Goal: Task Accomplishment & Management: Complete application form

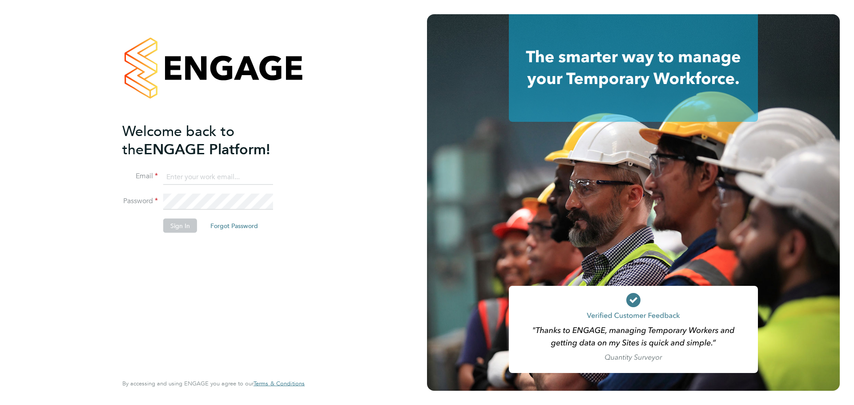
type input "[EMAIL_ADDRESS][DOMAIN_NAME]"
click at [191, 226] on button "Sign In" at bounding box center [180, 225] width 34 height 14
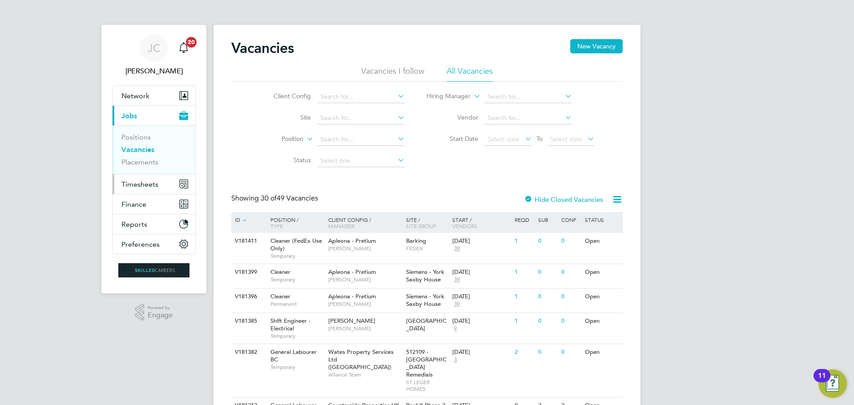
click at [151, 181] on span "Timesheets" at bounding box center [139, 184] width 37 height 8
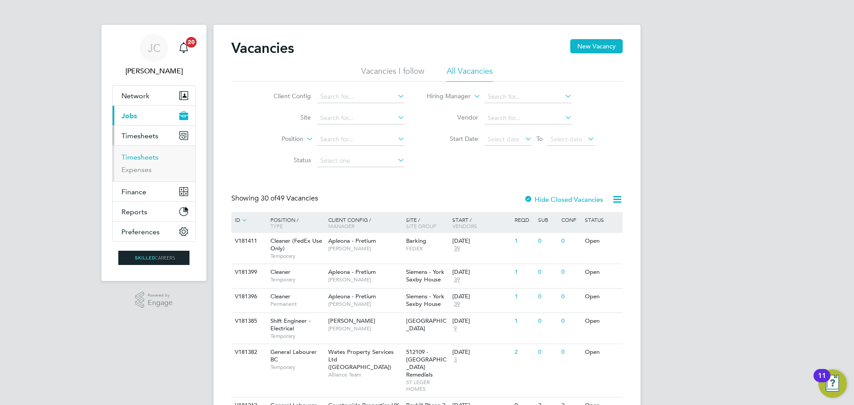
click at [152, 160] on link "Timesheets" at bounding box center [139, 157] width 37 height 8
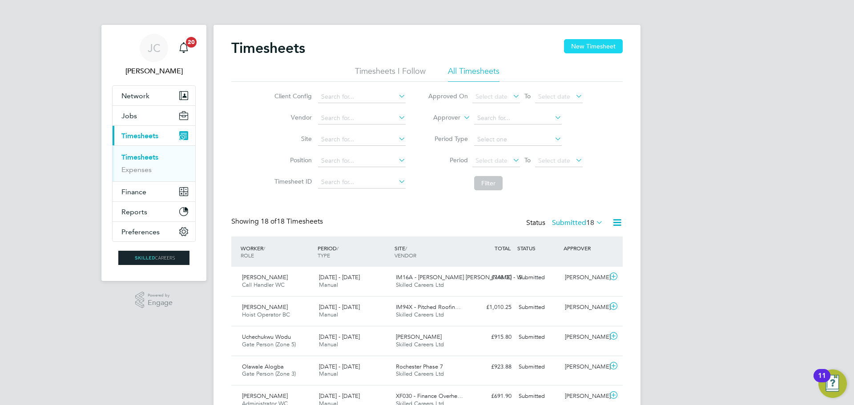
click at [594, 52] on button "New Timesheet" at bounding box center [593, 46] width 59 height 14
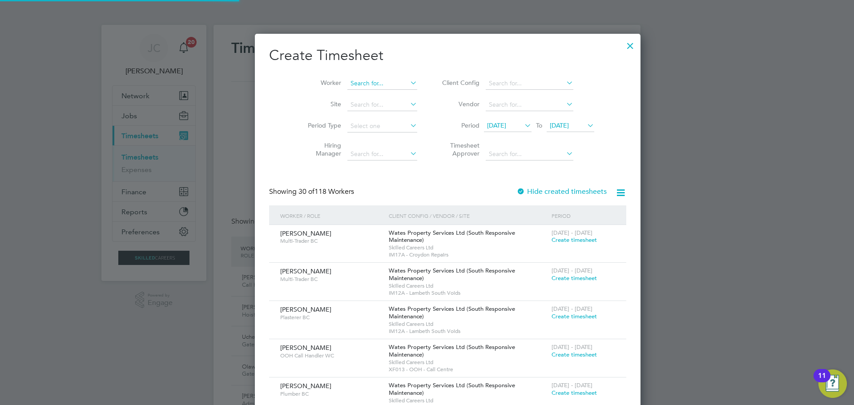
click at [364, 85] on input at bounding box center [382, 83] width 70 height 12
click at [359, 92] on li "Rakesh La khman" at bounding box center [361, 95] width 71 height 12
type input "Rakesh Lakhman"
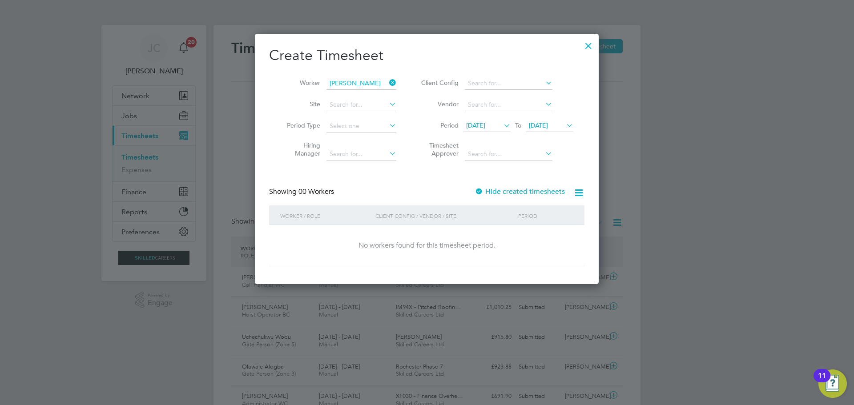
click at [502, 126] on icon at bounding box center [502, 125] width 0 height 12
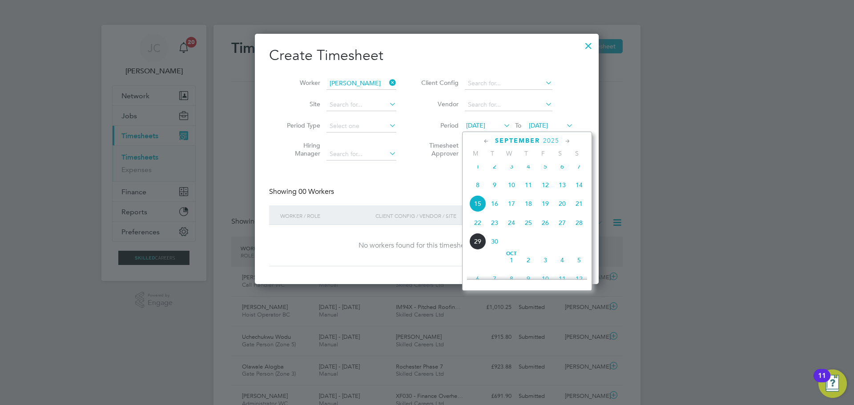
click at [547, 231] on span "26" at bounding box center [545, 222] width 17 height 17
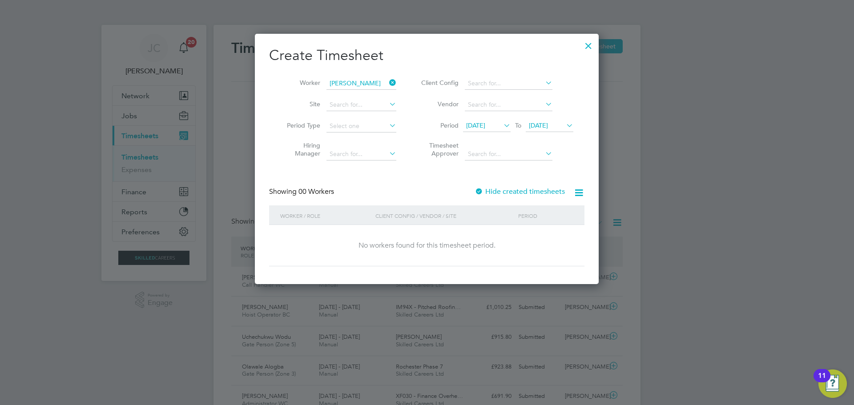
click at [485, 122] on span "26 Sep 2025" at bounding box center [475, 125] width 19 height 8
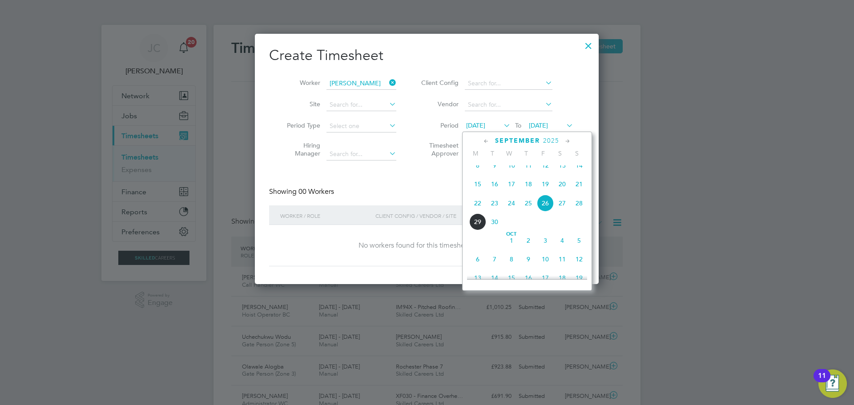
click at [561, 193] on span "20" at bounding box center [562, 184] width 17 height 17
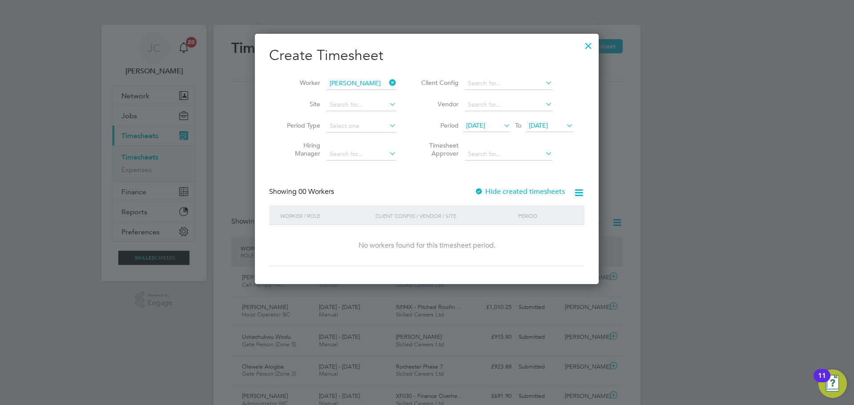
click at [544, 191] on label "Hide created timesheets" at bounding box center [519, 191] width 90 height 9
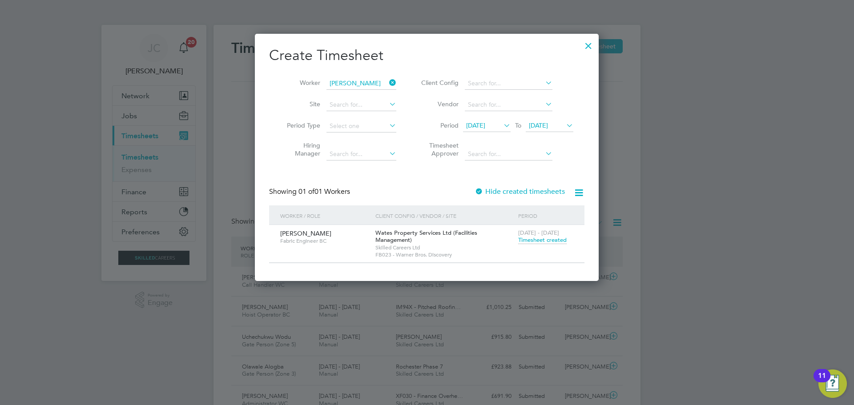
click at [557, 242] on span "Timesheet created" at bounding box center [542, 240] width 48 height 8
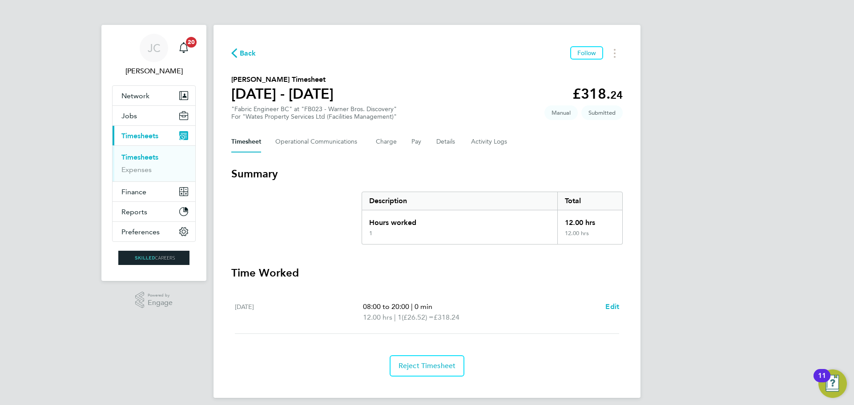
click at [245, 52] on span "Back" at bounding box center [248, 53] width 16 height 11
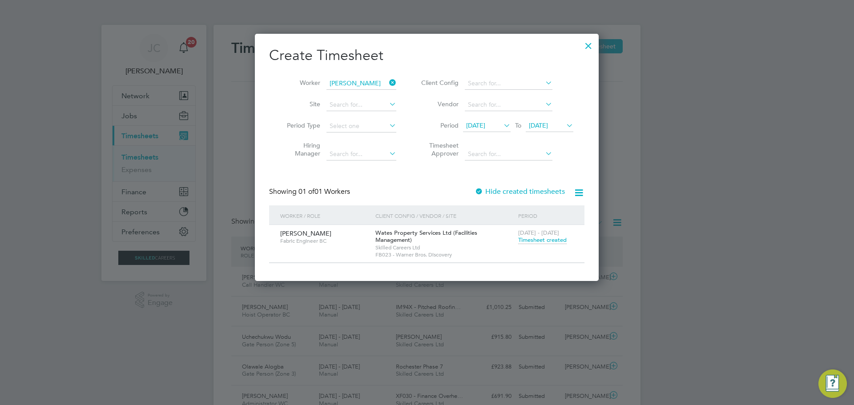
click at [387, 84] on icon at bounding box center [387, 82] width 0 height 12
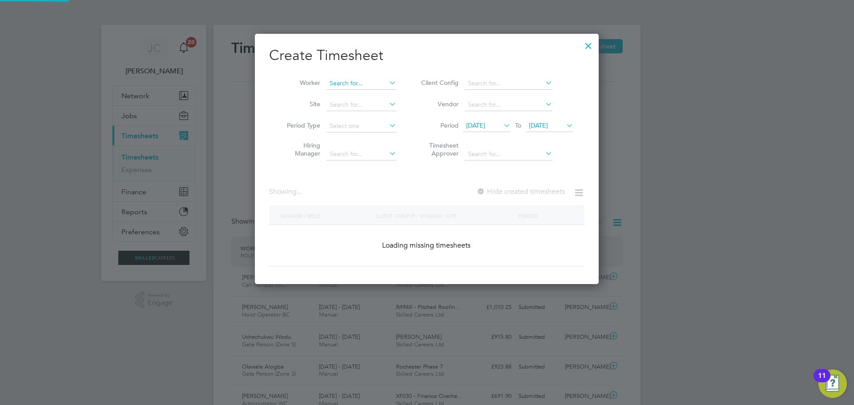
click at [366, 83] on input at bounding box center [361, 83] width 70 height 12
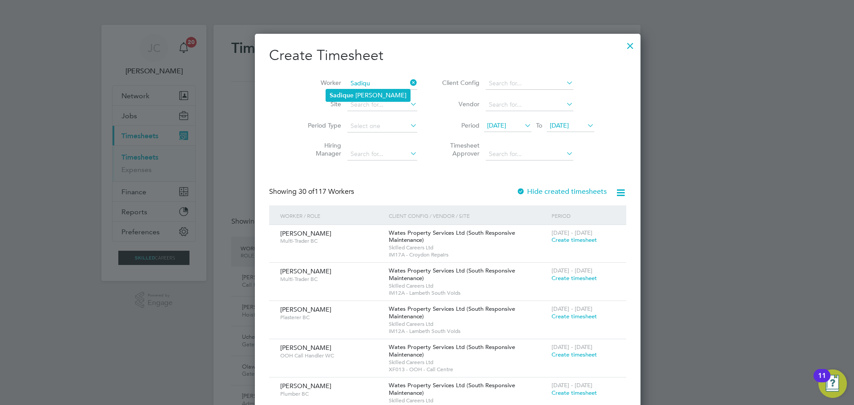
click at [362, 95] on li "Sadiqu e Jebari" at bounding box center [368, 95] width 84 height 12
type input "Sadique Jebari"
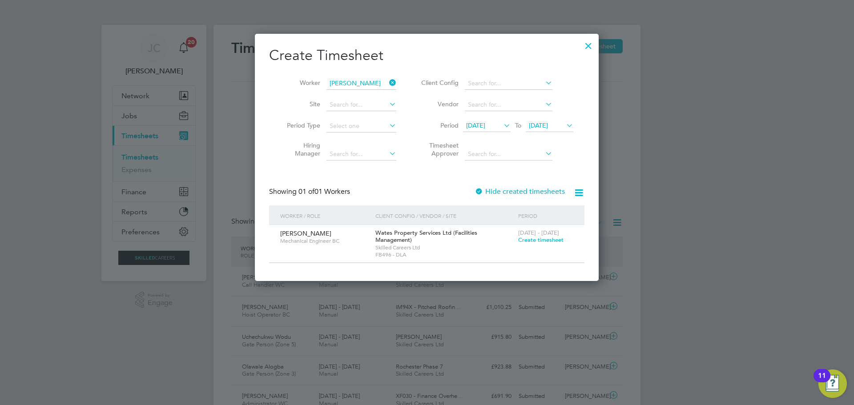
click at [387, 83] on icon at bounding box center [387, 82] width 0 height 12
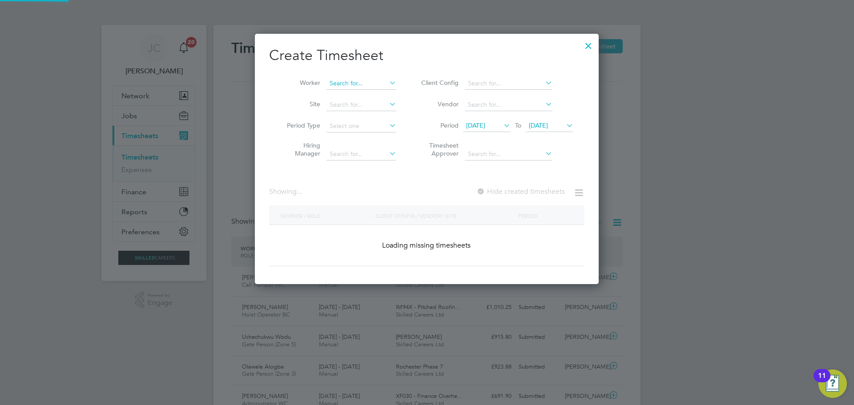
scroll to position [251, 344]
click at [369, 83] on input at bounding box center [361, 83] width 70 height 12
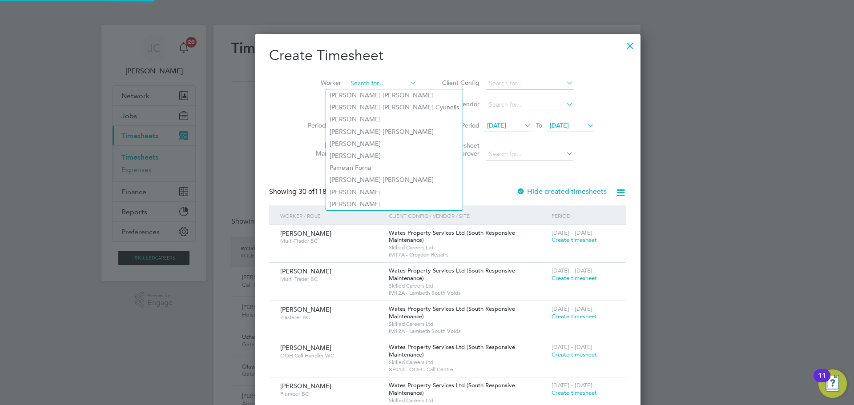
scroll to position [1375, 344]
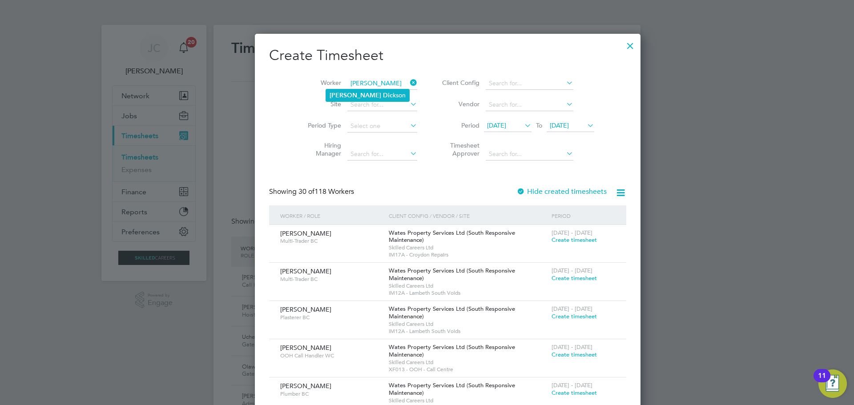
click at [383, 92] on b "Dic" at bounding box center [388, 96] width 10 height 8
type input "Emmanuel Dickson"
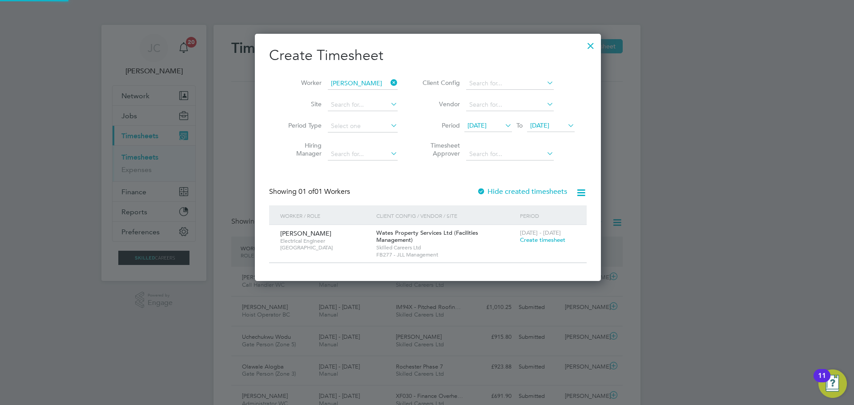
scroll to position [240, 344]
click at [544, 241] on span "Create timesheet" at bounding box center [542, 240] width 45 height 8
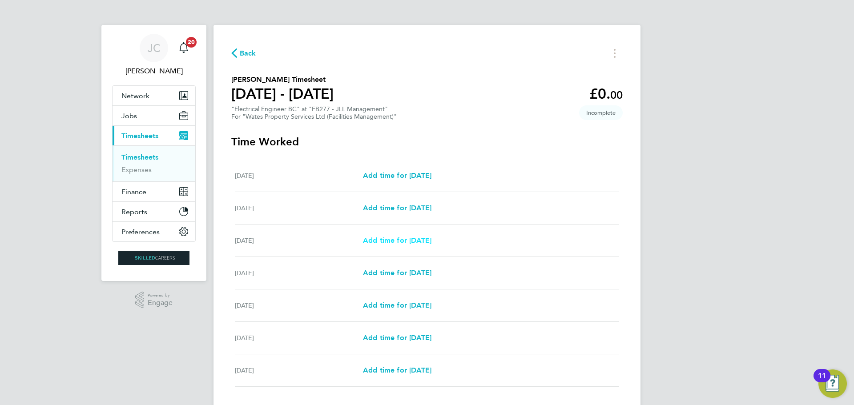
click at [406, 240] on span "Add time for Mon 22 Sep" at bounding box center [397, 240] width 68 height 8
select select "30"
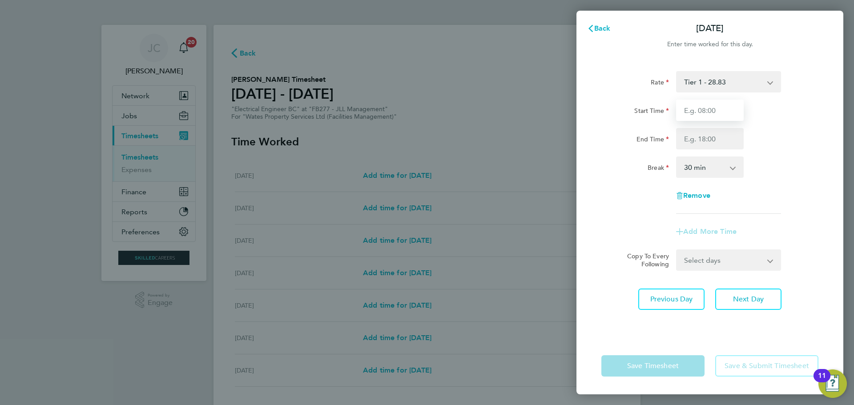
click at [692, 112] on input "Start Time" at bounding box center [710, 110] width 68 height 21
type input "08:00"
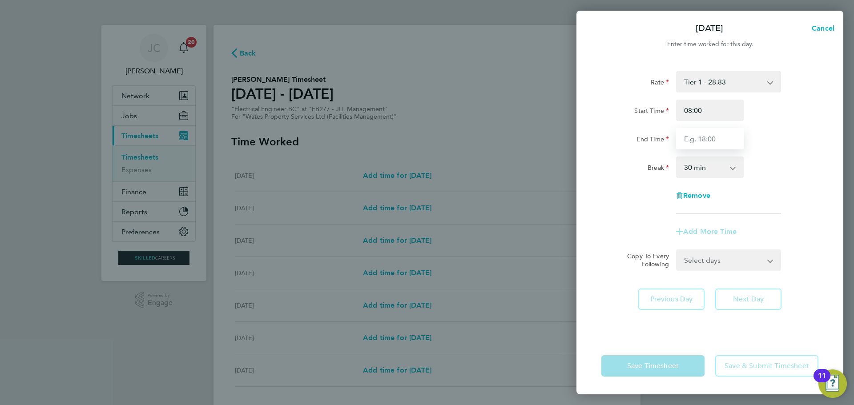
click at [708, 140] on input "End Time" at bounding box center [710, 138] width 68 height 21
type input "17:00"
click at [709, 173] on select "0 min 15 min 30 min 45 min 60 min 75 min 90 min" at bounding box center [704, 167] width 55 height 20
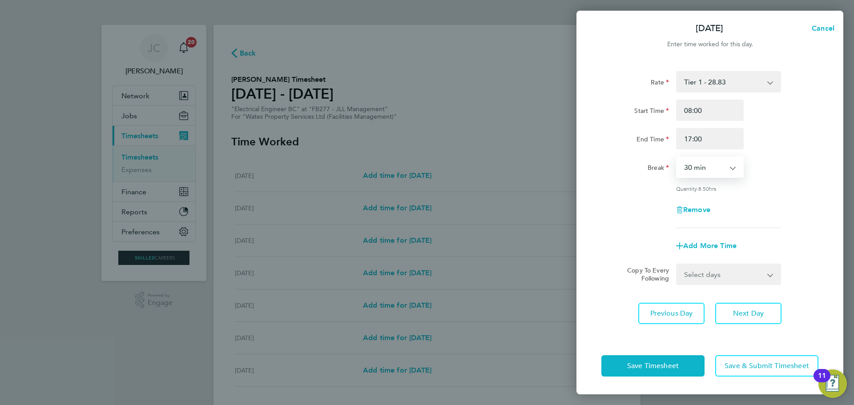
select select "60"
click at [677, 157] on select "0 min 15 min 30 min 45 min 60 min 75 min 90 min" at bounding box center [704, 167] width 55 height 20
click at [717, 274] on select "Select days Day Tuesday Wednesday Thursday Friday" at bounding box center [723, 275] width 93 height 20
select select "DAY"
click at [677, 265] on select "Select days Day Tuesday Wednesday Thursday Friday" at bounding box center [723, 275] width 93 height 20
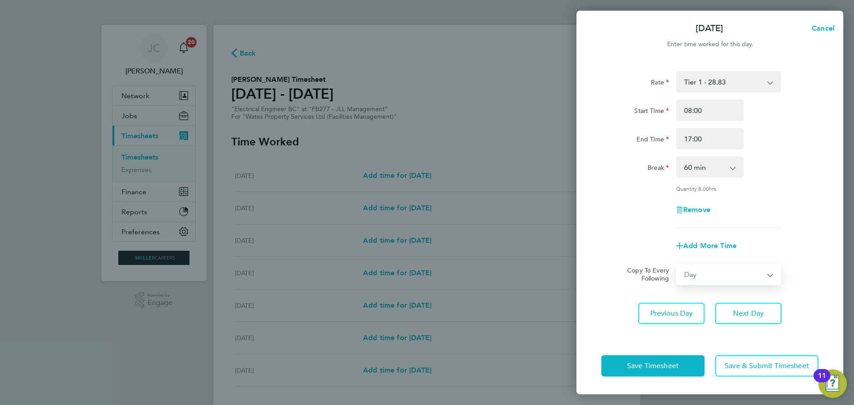
select select "2025-09-26"
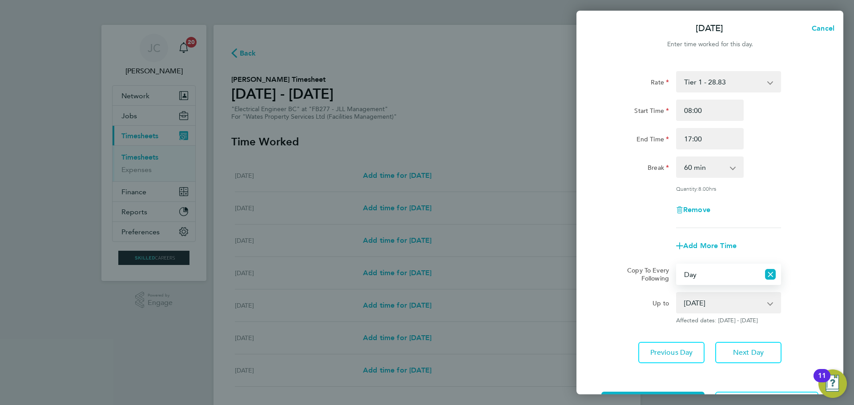
click at [726, 297] on select "23 Sep 2025 24 Sep 2025 25 Sep 2025 26 Sep 2025" at bounding box center [723, 303] width 92 height 20
click at [677, 293] on select "23 Sep 2025 24 Sep 2025 25 Sep 2025 26 Sep 2025" at bounding box center [723, 303] width 92 height 20
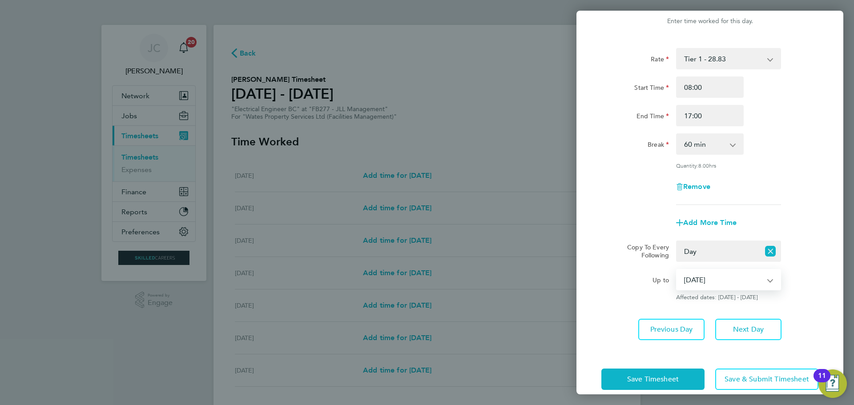
scroll to position [36, 0]
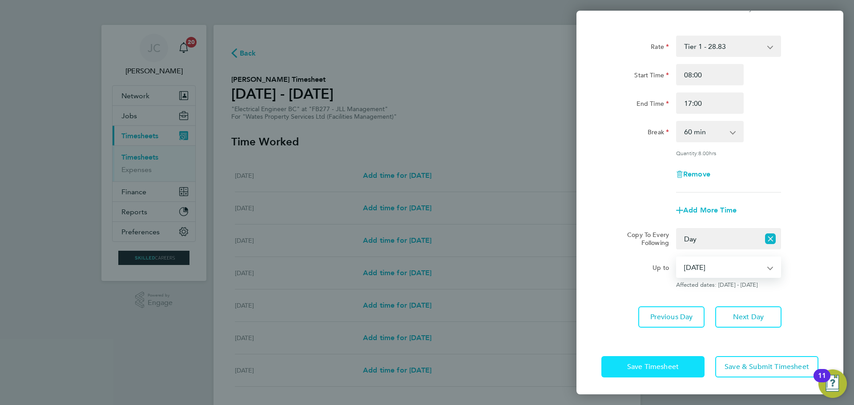
click at [672, 364] on span "Save Timesheet" at bounding box center [653, 366] width 52 height 9
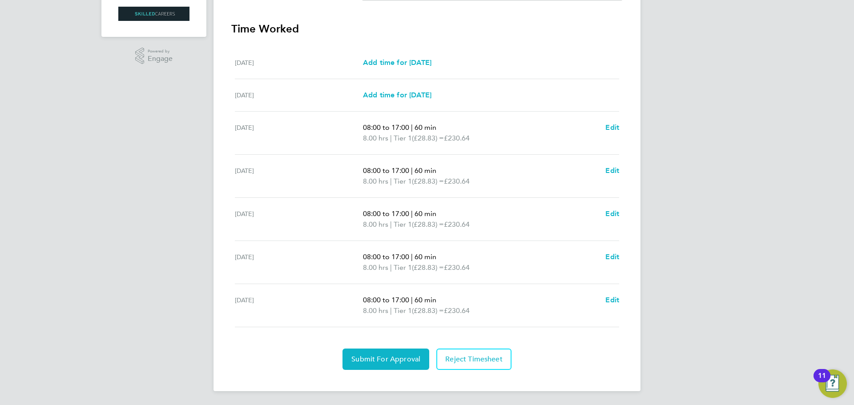
scroll to position [245, 0]
click at [400, 361] on span "Submit For Approval" at bounding box center [385, 358] width 69 height 9
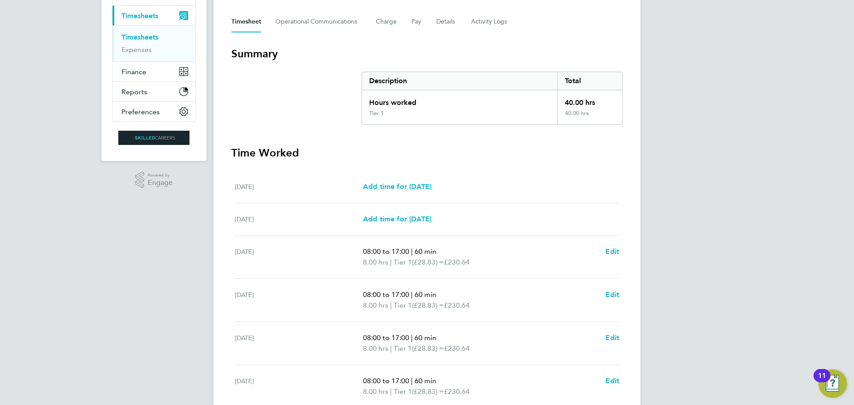
scroll to position [0, 0]
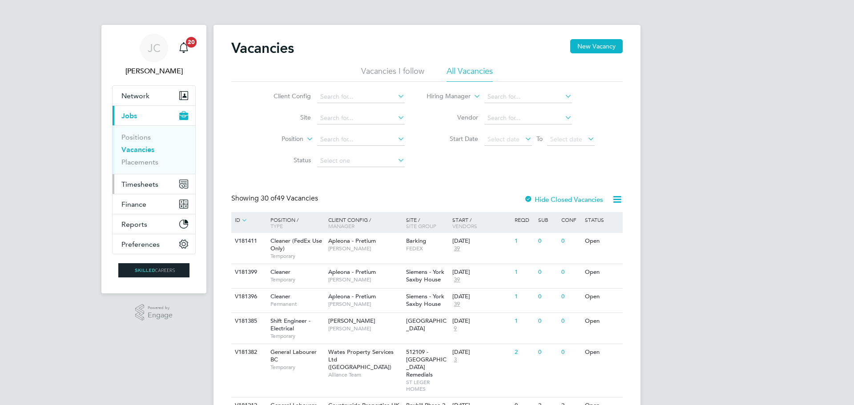
click at [138, 185] on span "Timesheets" at bounding box center [139, 184] width 37 height 8
click at [151, 185] on span "Timesheets" at bounding box center [139, 184] width 37 height 8
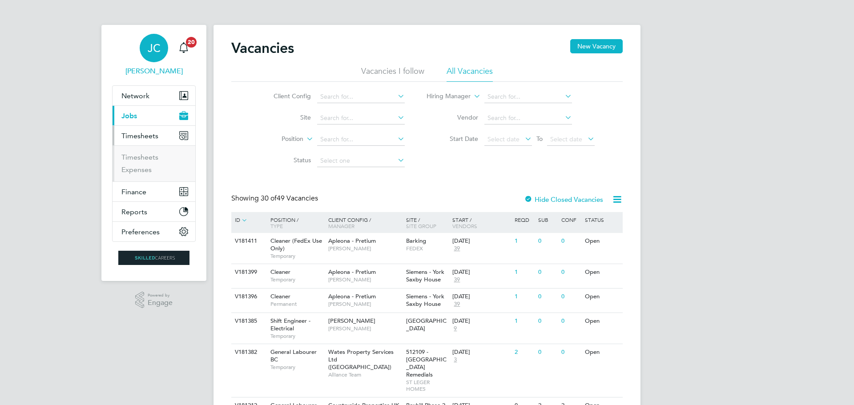
click at [148, 73] on span "James Croom" at bounding box center [154, 71] width 84 height 11
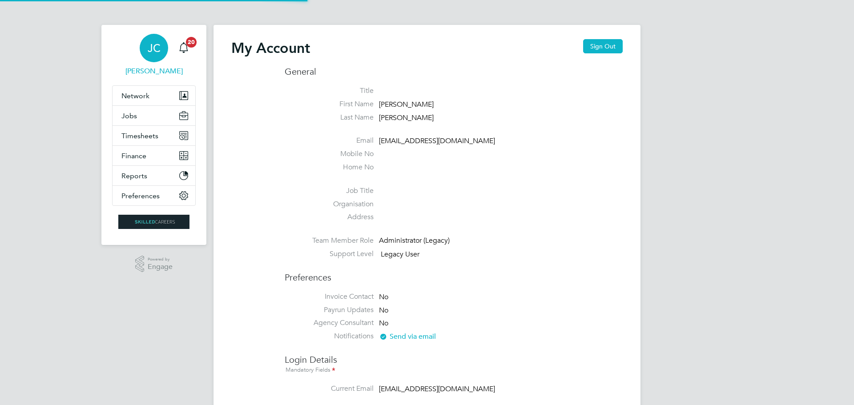
type input "[EMAIL_ADDRESS][DOMAIN_NAME]"
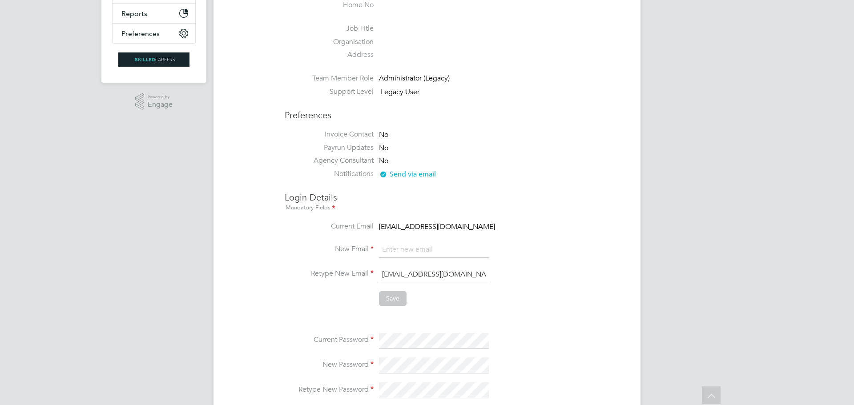
scroll to position [178, 0]
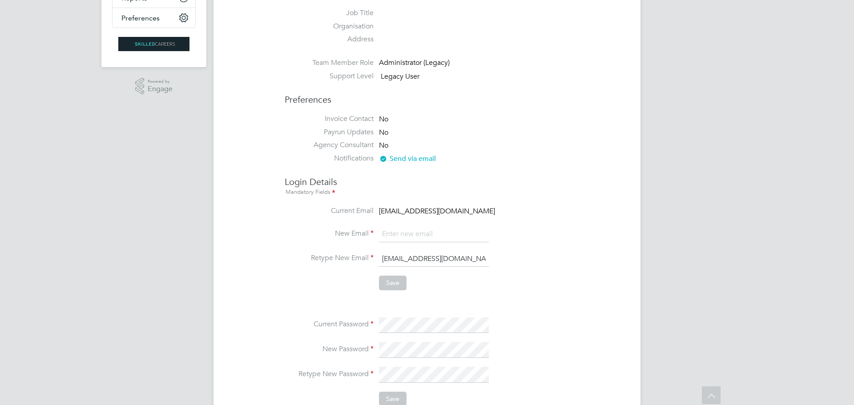
click at [539, 258] on li "Retype New Email jcroom@skilledcareers.co.uk" at bounding box center [454, 263] width 338 height 25
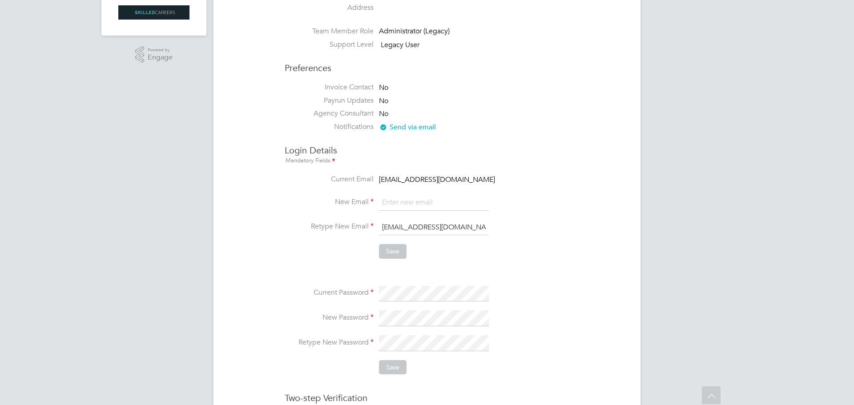
scroll to position [192, 0]
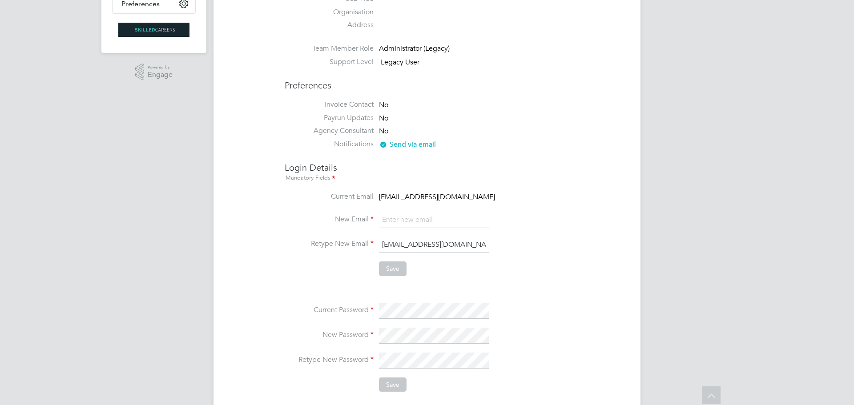
click at [450, 241] on input "[EMAIL_ADDRESS][DOMAIN_NAME]" at bounding box center [434, 245] width 110 height 16
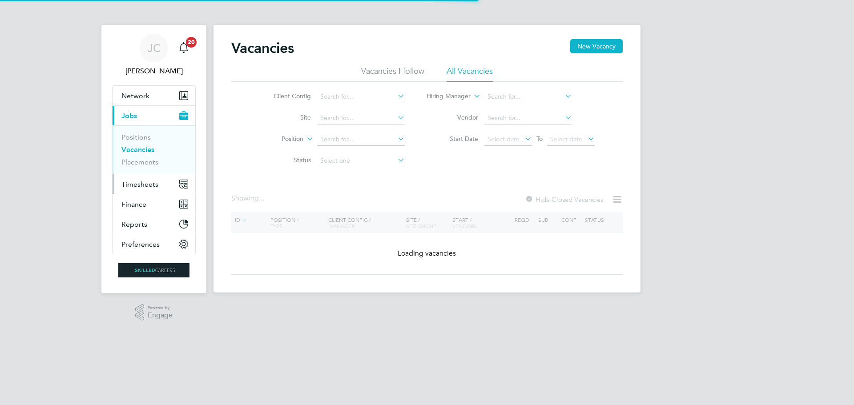
click at [138, 181] on span "Timesheets" at bounding box center [139, 184] width 37 height 8
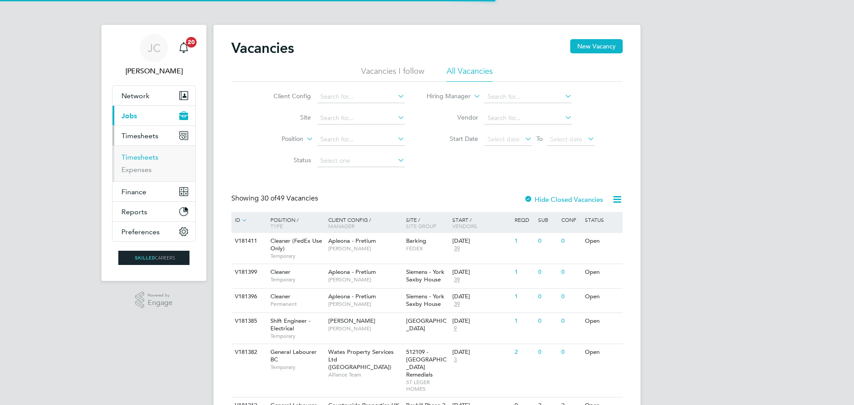
click at [143, 159] on link "Timesheets" at bounding box center [139, 157] width 37 height 8
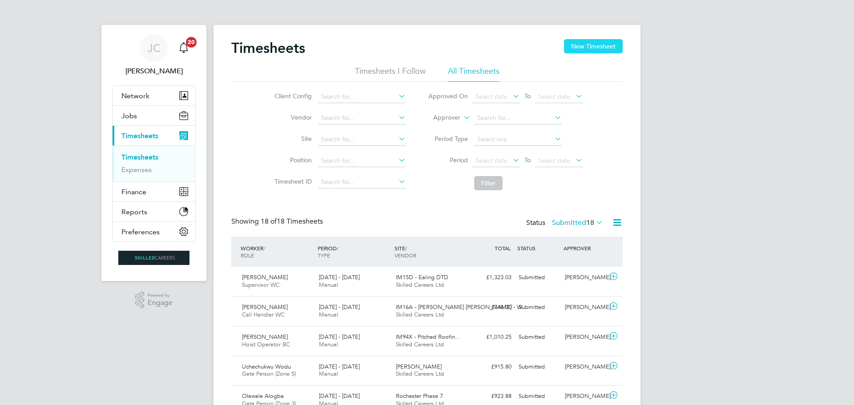
click at [583, 51] on button "New Timesheet" at bounding box center [593, 46] width 59 height 14
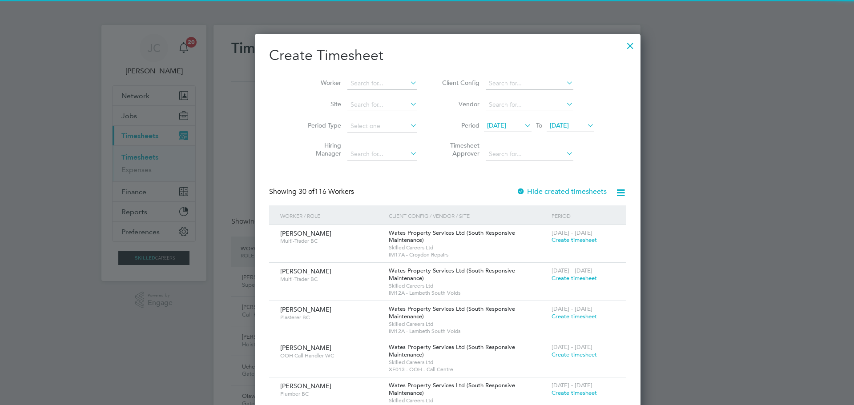
scroll to position [1413, 344]
click at [487, 125] on span "15 Sep 2025" at bounding box center [496, 125] width 19 height 8
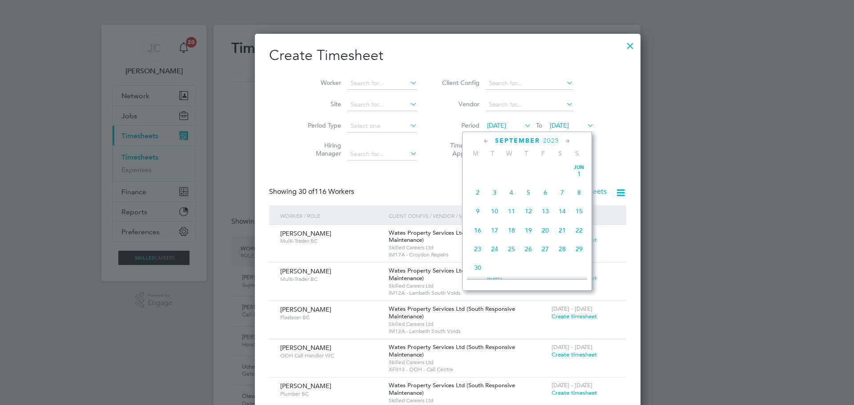
scroll to position [308, 0]
click at [347, 88] on input at bounding box center [382, 83] width 70 height 12
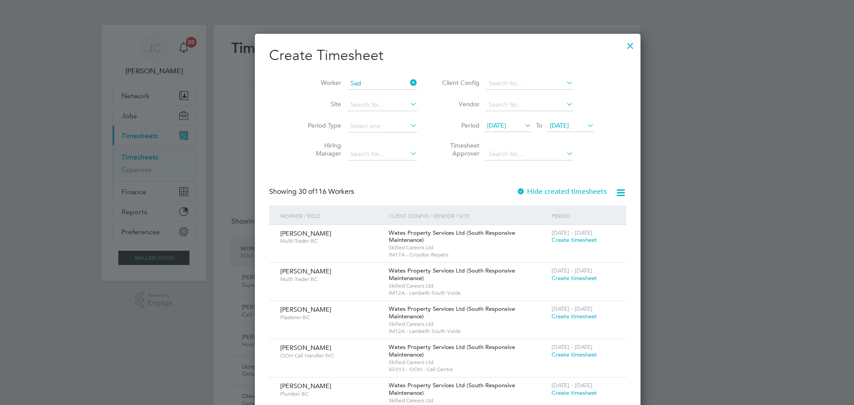
click at [353, 96] on li "Sad ique Jebari" at bounding box center [366, 95] width 80 height 12
type input "Sadique Jebari"
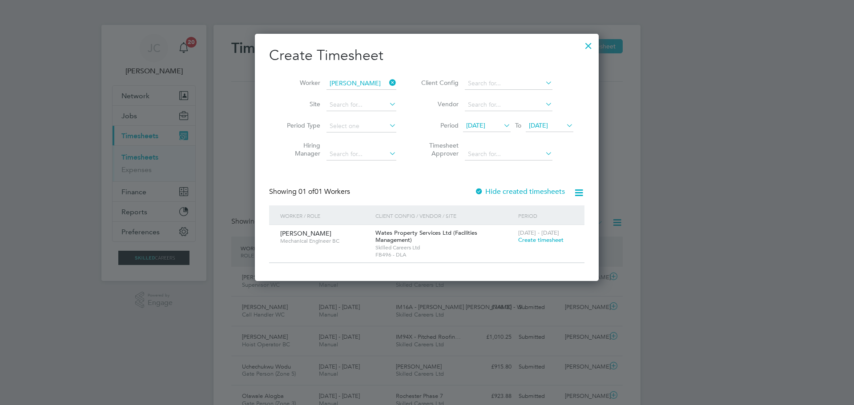
scroll to position [240, 344]
click at [543, 238] on span "Create timesheet" at bounding box center [540, 240] width 45 height 8
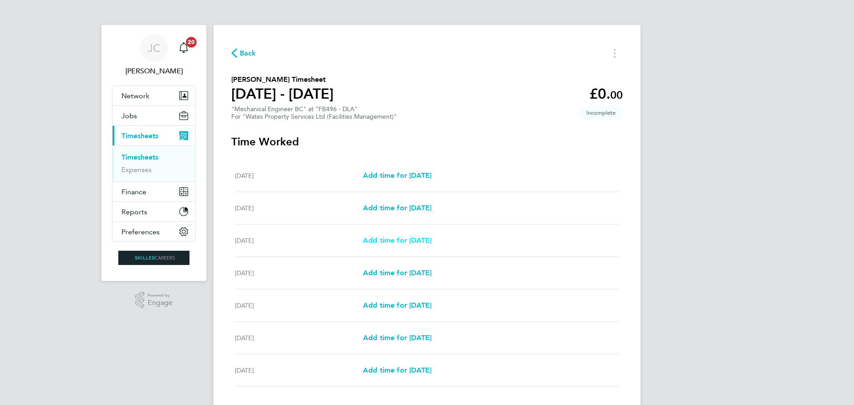
click at [422, 239] on span "Add time for Mon 22 Sep" at bounding box center [397, 240] width 68 height 8
select select "30"
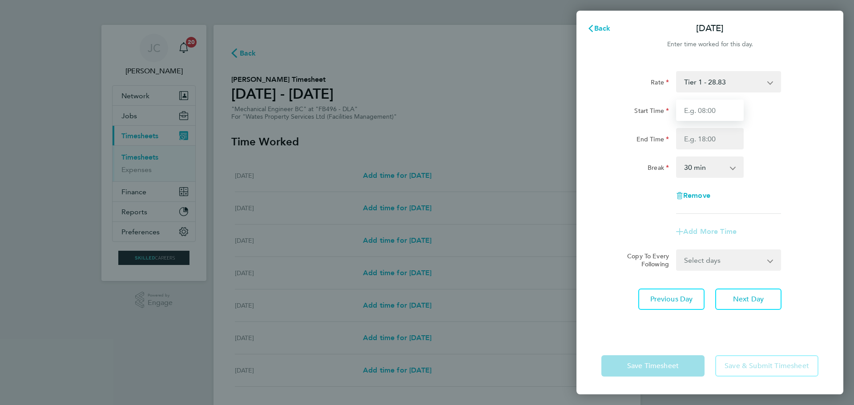
click at [690, 117] on input "Start Time" at bounding box center [710, 110] width 68 height 21
type input "08:00"
click at [709, 140] on input "End Time" at bounding box center [710, 138] width 68 height 21
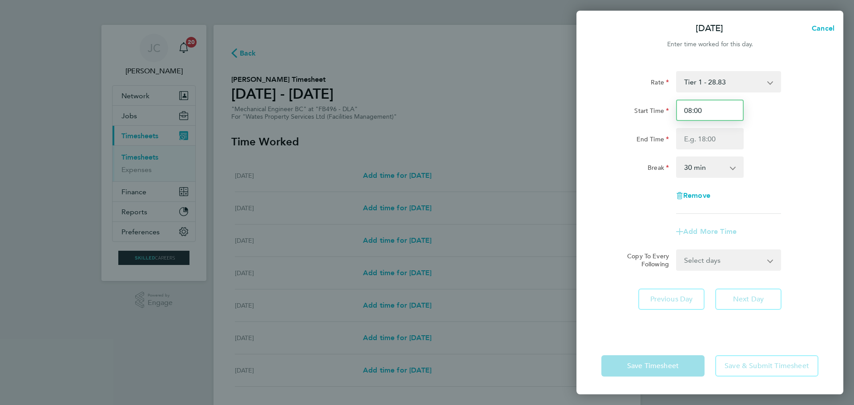
drag, startPoint x: 679, startPoint y: 112, endPoint x: 663, endPoint y: 112, distance: 16.0
click at [663, 112] on div "Start Time 08:00" at bounding box center [710, 110] width 224 height 21
click at [717, 132] on input "End Time" at bounding box center [710, 138] width 68 height 21
drag, startPoint x: 709, startPoint y: 114, endPoint x: 618, endPoint y: 113, distance: 90.7
click at [618, 113] on div "Start Time 08:00" at bounding box center [710, 110] width 224 height 21
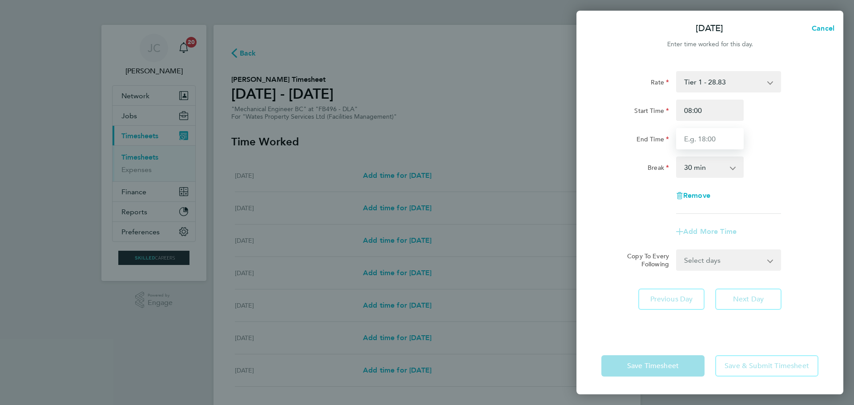
click at [725, 140] on input "End Time" at bounding box center [710, 138] width 68 height 21
type input "20:00"
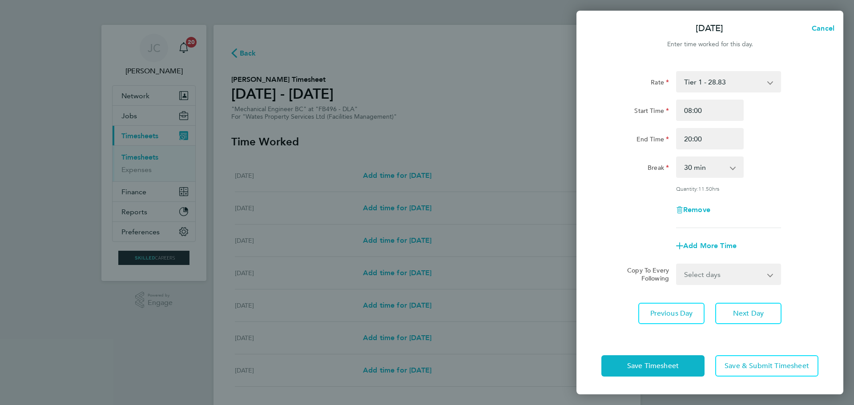
click at [728, 193] on div "Rate Tier 1 - 28.83 Start Time 08:00 End Time 20:00 Break 0 min 15 min 30 min 4…" at bounding box center [709, 149] width 217 height 157
click at [723, 168] on select "0 min 15 min 30 min 45 min 60 min 75 min 90 min" at bounding box center [704, 167] width 55 height 20
drag, startPoint x: 766, startPoint y: 194, endPoint x: 735, endPoint y: 173, distance: 37.9
click at [764, 190] on div "Rate Tier 1 - 28.83 Start Time 08:00 End Time 20:00 Break 0 min 15 min 30 min 4…" at bounding box center [709, 149] width 217 height 157
click at [733, 173] on app-icon-cross-button at bounding box center [737, 167] width 11 height 20
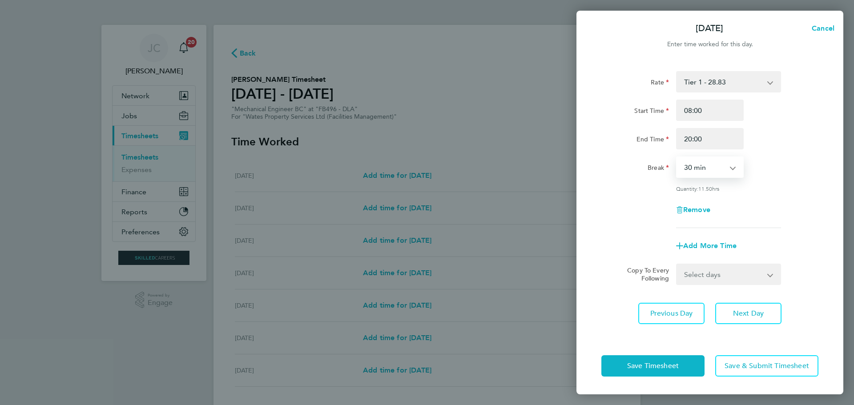
click at [722, 167] on select "0 min 15 min 30 min 45 min 60 min 75 min 90 min" at bounding box center [704, 167] width 55 height 20
select select "0"
click at [677, 157] on select "0 min 15 min 30 min 45 min 60 min 75 min 90 min" at bounding box center [704, 167] width 55 height 20
drag, startPoint x: 755, startPoint y: 203, endPoint x: 753, endPoint y: 225, distance: 21.9
click at [756, 204] on div "Remove" at bounding box center [710, 209] width 224 height 21
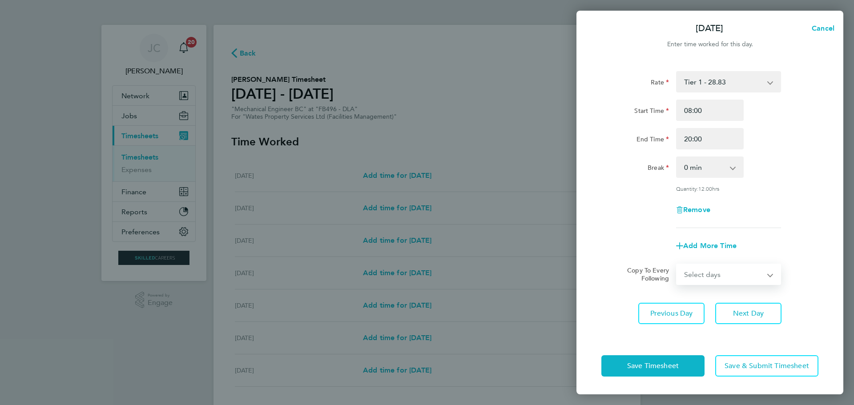
click at [705, 276] on select "Select days Day Tuesday Wednesday Thursday Friday" at bounding box center [723, 275] width 93 height 20
drag, startPoint x: 819, startPoint y: 228, endPoint x: 729, endPoint y: 314, distance: 124.5
click at [819, 228] on div "Rate Tier 1 - 28.83 Start Time 08:00 End Time 20:00 Break 0 min 15 min 30 min 4…" at bounding box center [709, 198] width 267 height 277
click at [737, 312] on span "Next Day" at bounding box center [748, 313] width 31 height 9
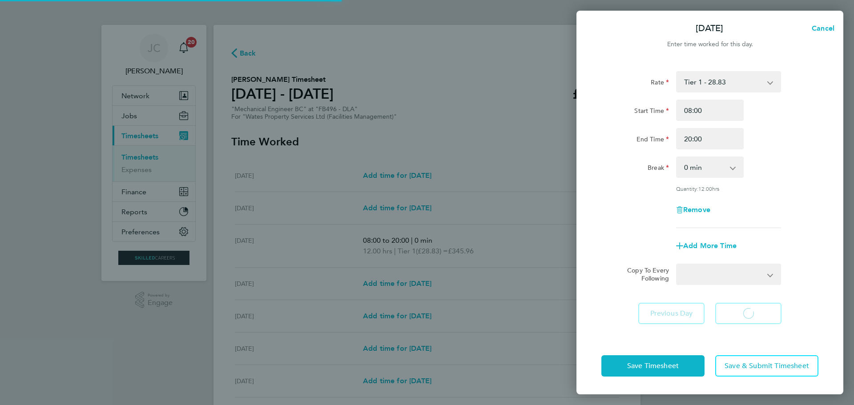
select select "30"
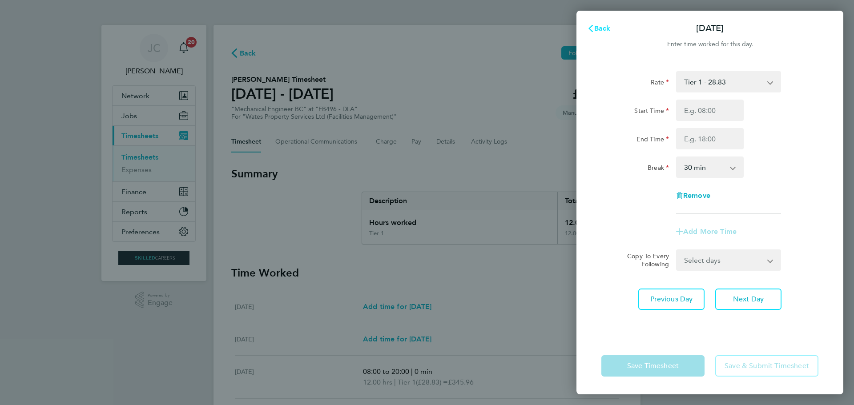
click at [603, 27] on span "Back" at bounding box center [602, 28] width 16 height 8
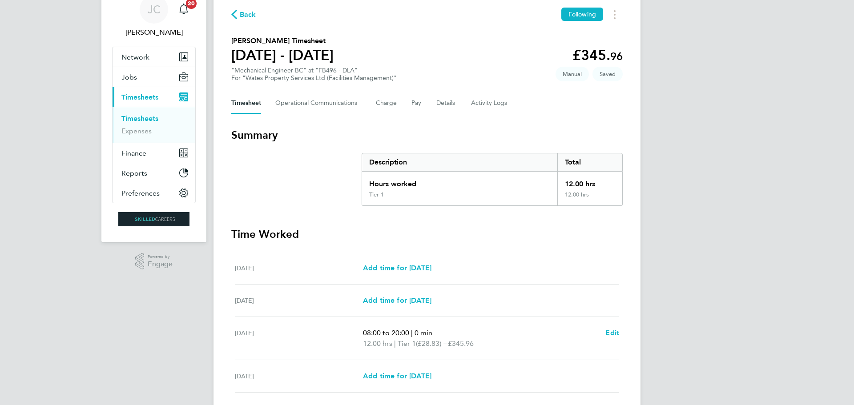
scroll to position [89, 0]
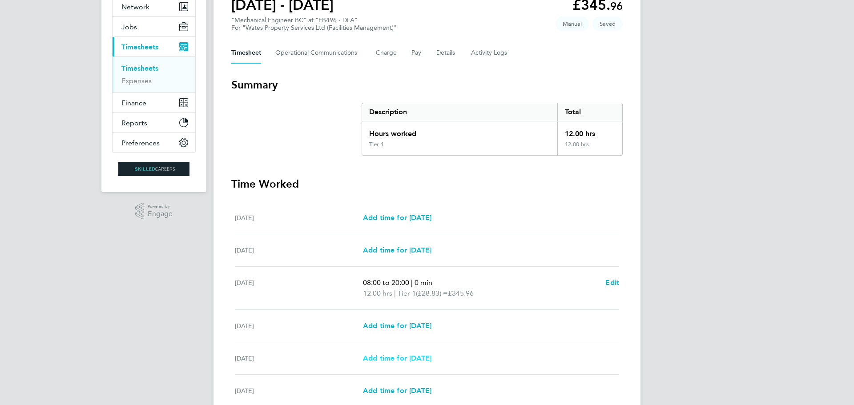
click at [404, 362] on link "Add time for Wed 24 Sep" at bounding box center [397, 358] width 68 height 11
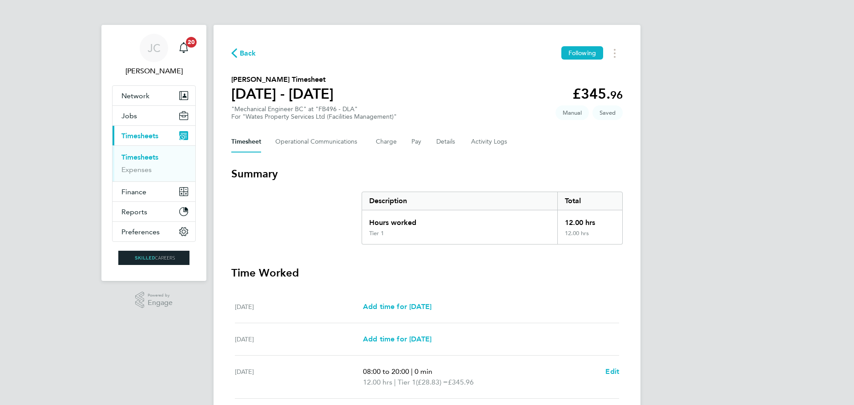
select select "30"
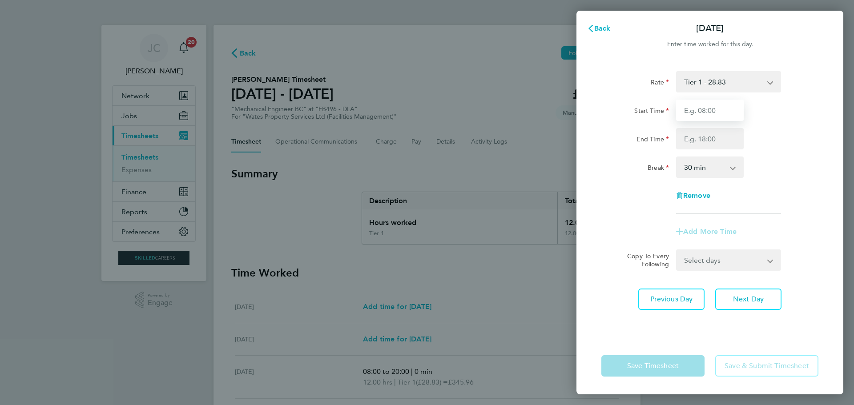
click at [723, 105] on input "Start Time" at bounding box center [710, 110] width 68 height 21
click at [690, 140] on input "End Time" at bounding box center [710, 138] width 68 height 21
type input "20:00"
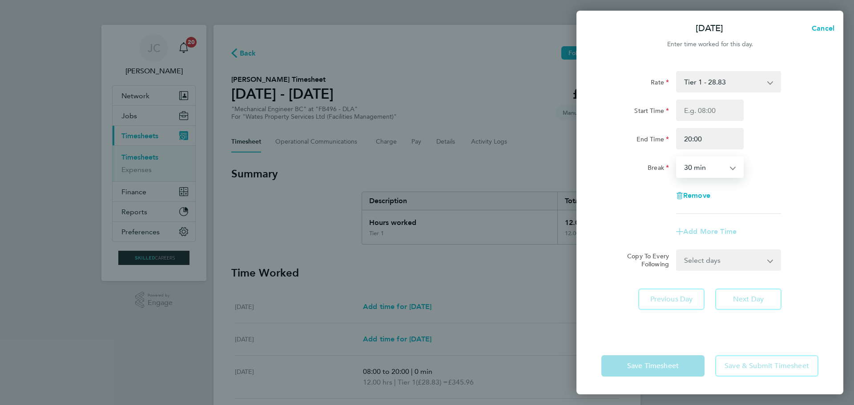
click at [706, 175] on select "0 min 15 min 30 min 45 min 60 min 75 min 90 min" at bounding box center [704, 167] width 55 height 20
select select "0"
click at [677, 157] on select "0 min 15 min 30 min 45 min 60 min 75 min 90 min" at bounding box center [704, 167] width 55 height 20
click at [760, 206] on div "Rate Tier 1 - 28.83 Start Time End Time 20:00 Break 0 min 15 min 30 min 45 min …" at bounding box center [709, 142] width 217 height 143
click at [714, 122] on div "Start Time End Time 20:00" at bounding box center [710, 125] width 224 height 50
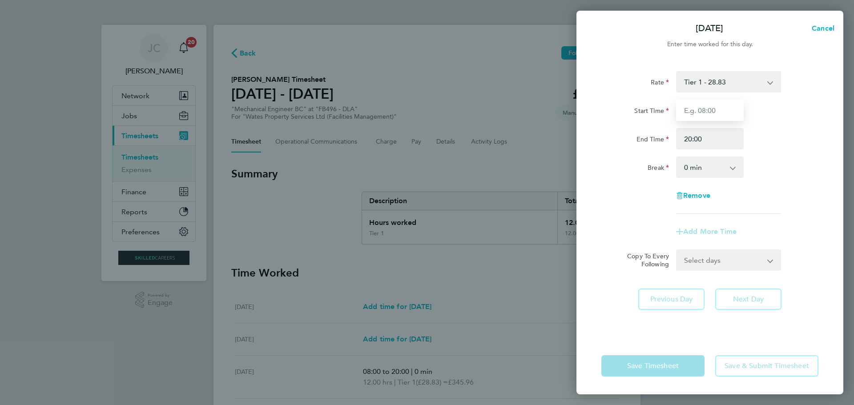
drag, startPoint x: 714, startPoint y: 116, endPoint x: 714, endPoint y: 120, distance: 4.9
click at [714, 116] on input "Start Time" at bounding box center [710, 110] width 68 height 21
type input "08:00"
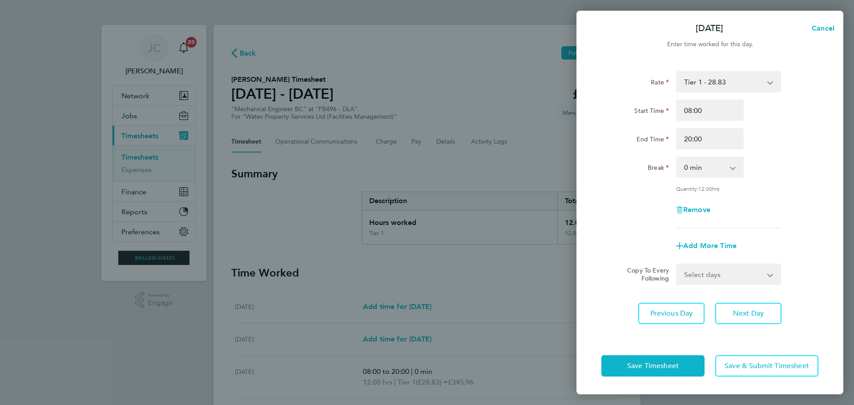
click at [768, 140] on div "End Time 20:00" at bounding box center [710, 138] width 224 height 21
click at [740, 313] on span "Next Day" at bounding box center [748, 313] width 31 height 9
select select "30"
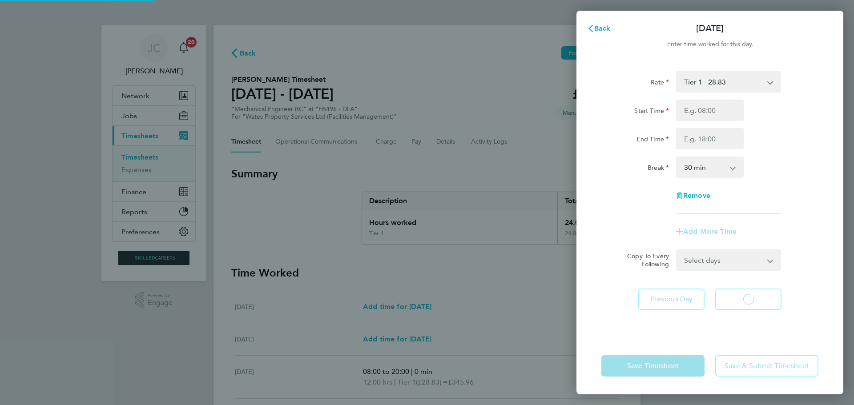
select select "30"
click at [709, 116] on input "Start Time" at bounding box center [710, 110] width 68 height 21
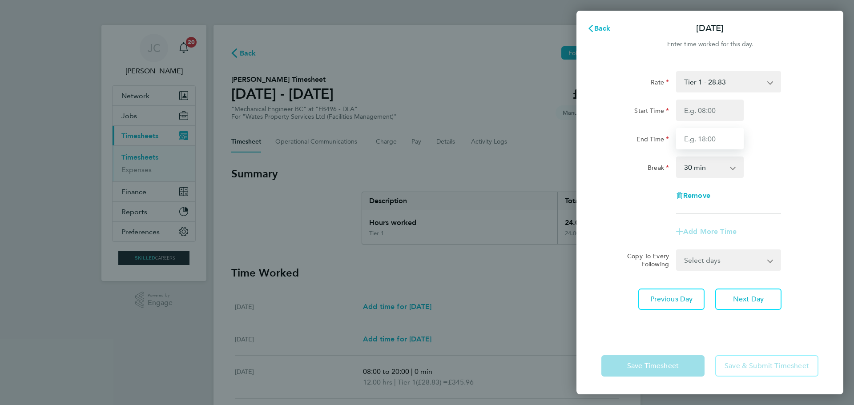
click at [691, 138] on input "End Time" at bounding box center [710, 138] width 68 height 21
type input "20:00"
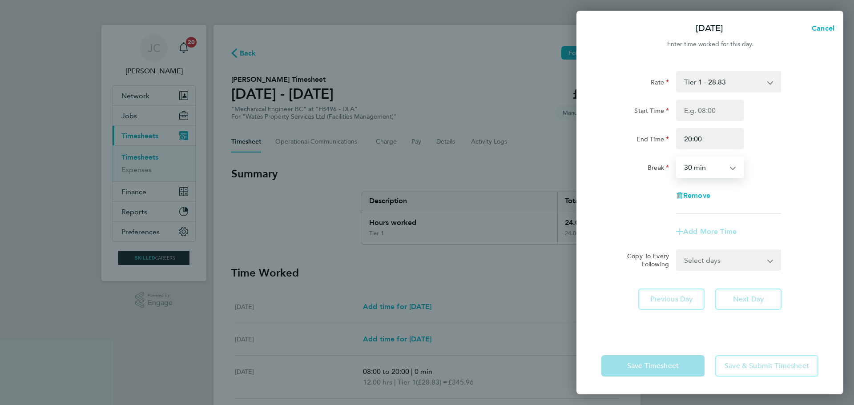
click at [698, 173] on select "0 min 15 min 30 min 45 min 60 min 75 min 90 min" at bounding box center [704, 167] width 55 height 20
select select "0"
click at [677, 157] on select "0 min 15 min 30 min 45 min 60 min 75 min 90 min" at bounding box center [704, 167] width 55 height 20
click at [706, 222] on div "Add More Time" at bounding box center [709, 231] width 75 height 21
drag, startPoint x: 703, startPoint y: 258, endPoint x: 703, endPoint y: 265, distance: 7.1
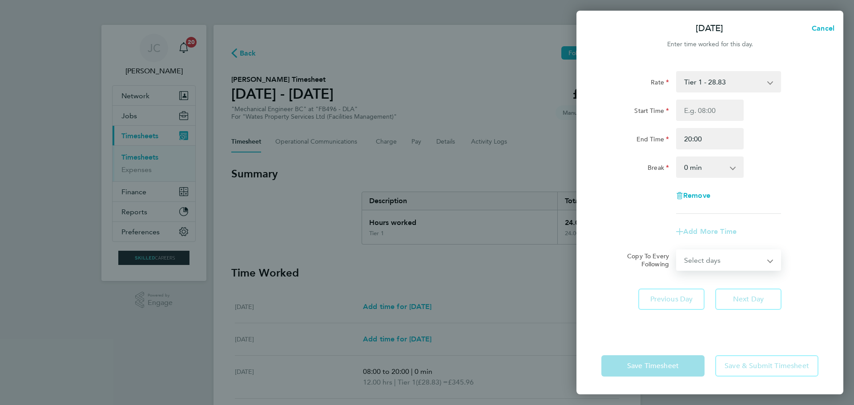
click at [703, 258] on select "Select days Friday" at bounding box center [723, 260] width 93 height 20
click at [750, 201] on div "Remove" at bounding box center [710, 195] width 224 height 21
click at [717, 105] on input "Start Time" at bounding box center [710, 110] width 68 height 21
type input "08:00"
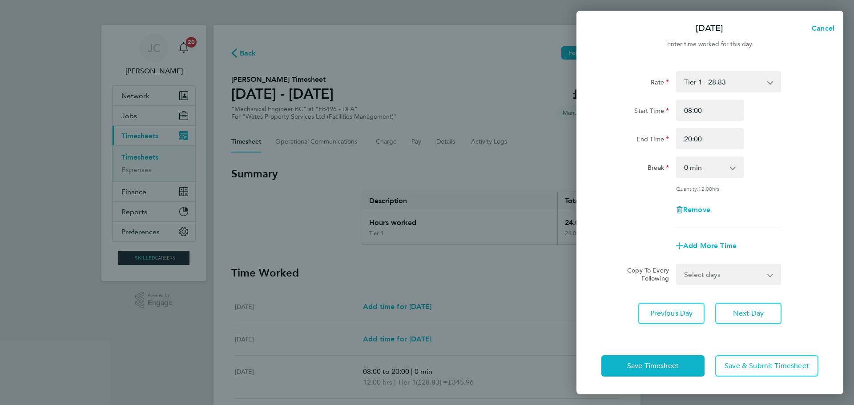
click at [766, 153] on div "Rate Tier 1 - 28.83 Start Time 08:00 End Time 20:00 Break 0 min 15 min 30 min 4…" at bounding box center [709, 149] width 217 height 157
click at [667, 368] on span "Save Timesheet" at bounding box center [653, 365] width 52 height 9
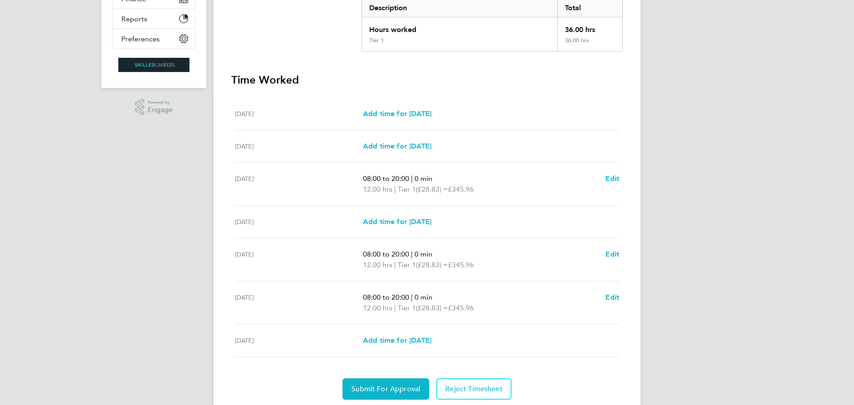
scroll to position [223, 0]
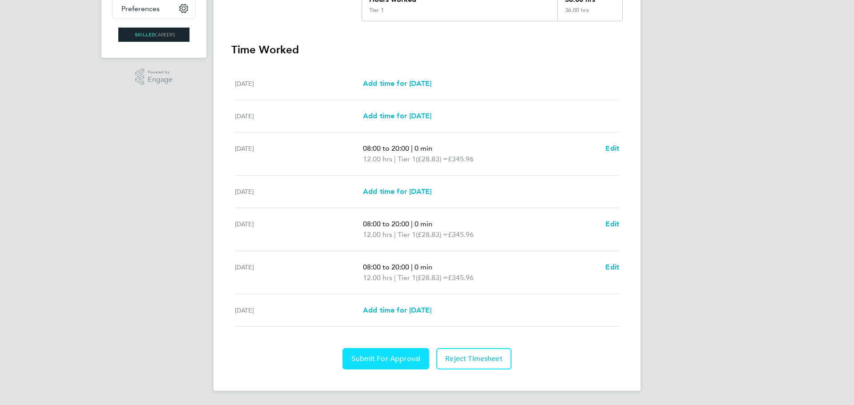
click at [400, 358] on span "Submit For Approval" at bounding box center [385, 358] width 69 height 9
